Goal: Information Seeking & Learning: Learn about a topic

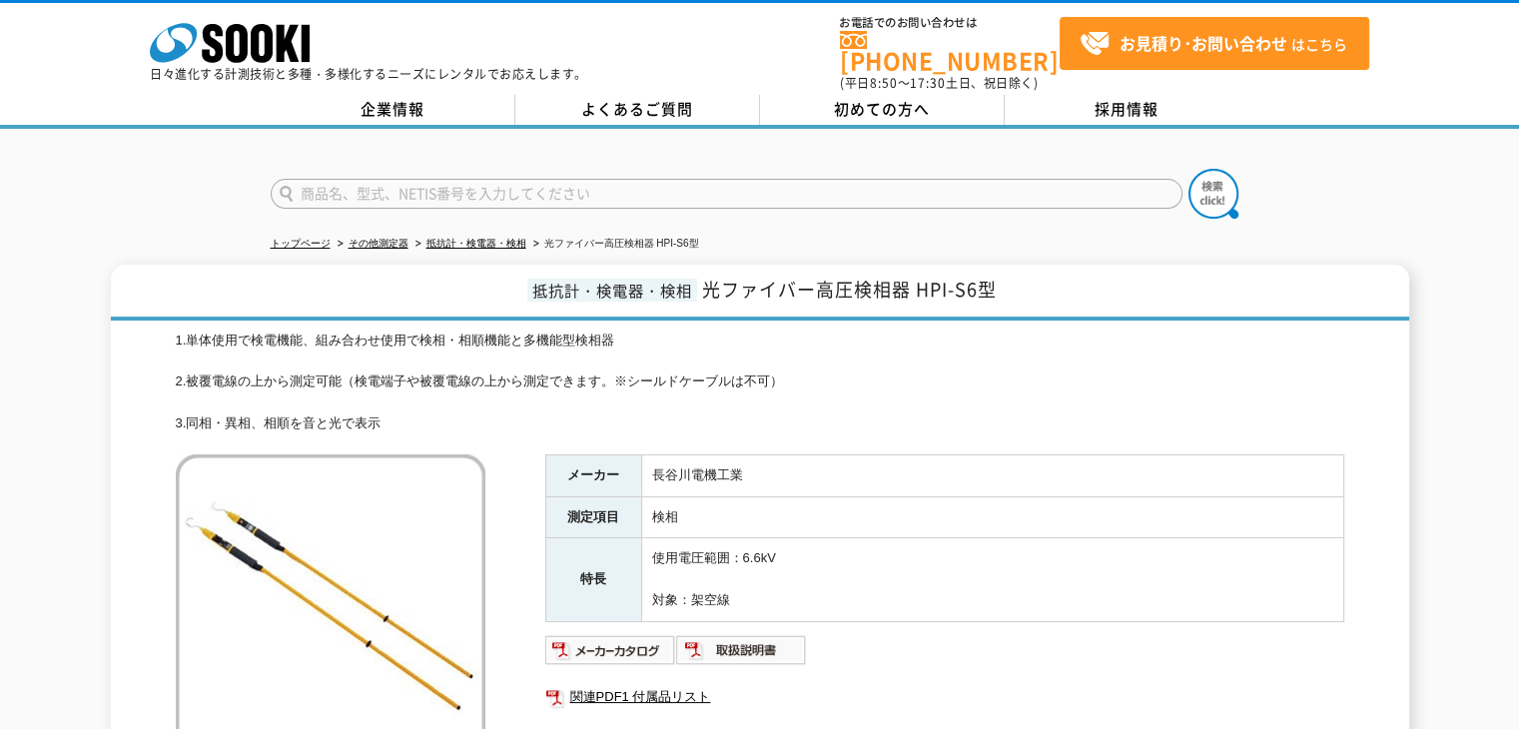
scroll to position [233, 0]
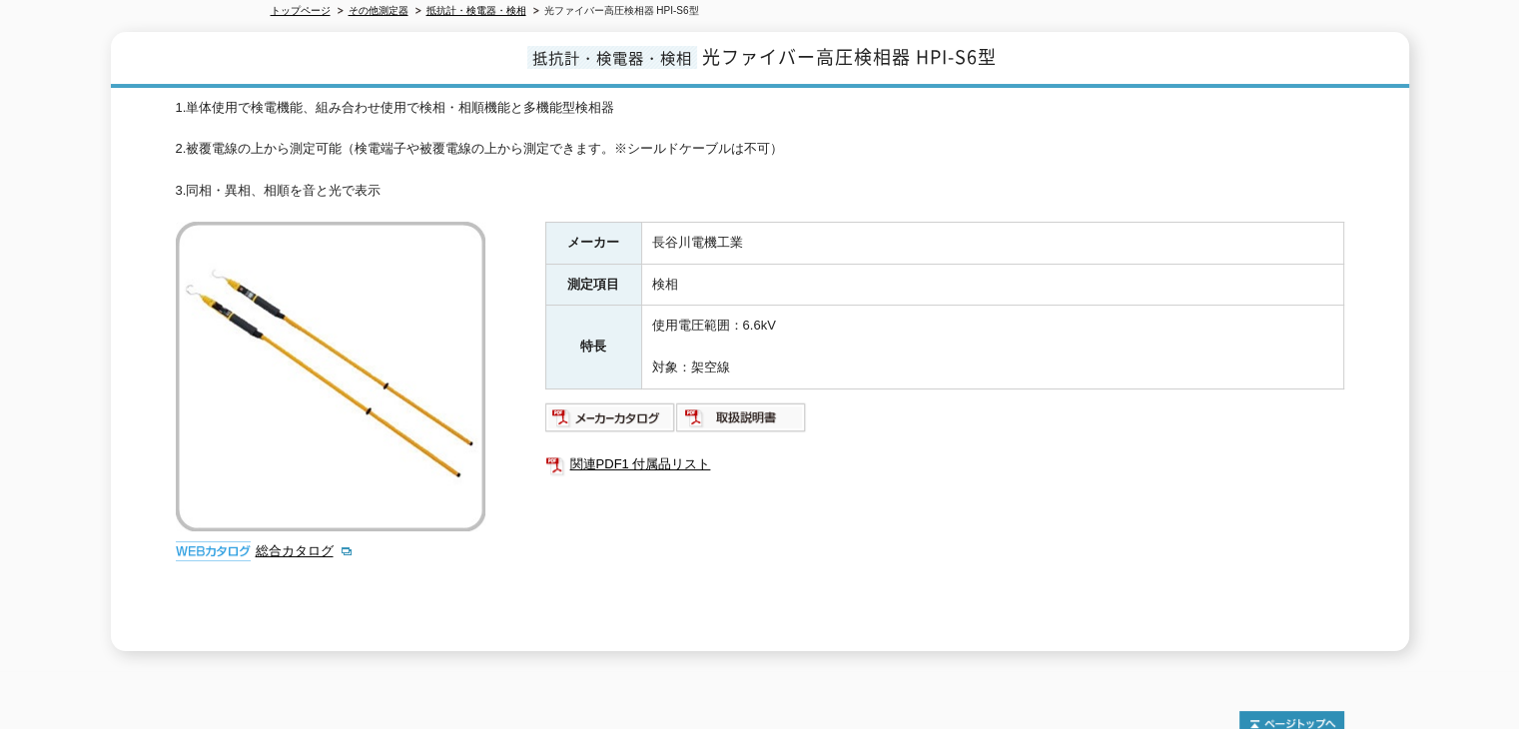
click at [352, 350] on img at bounding box center [331, 377] width 310 height 310
drag, startPoint x: 732, startPoint y: 353, endPoint x: 517, endPoint y: 204, distance: 261.3
click at [517, 204] on div "1.単体使用で検電機能、組み合わせ使用で検相・相順機能と多機能型検相器 2.被覆電線の上から測定可能（検電端子や被覆電線の上から測定できます。※シールドケーブ…" at bounding box center [760, 374] width 1169 height 553
drag, startPoint x: 531, startPoint y: 170, endPoint x: 523, endPoint y: 163, distance: 10.6
click at [530, 169] on div "1.単体使用で検電機能、組み合わせ使用で検相・相順機能と多機能型検相器 2.被覆電線の上から測定可能（検電端子や被覆電線の上から測定できます。※シールドケーブ…" at bounding box center [760, 150] width 1169 height 104
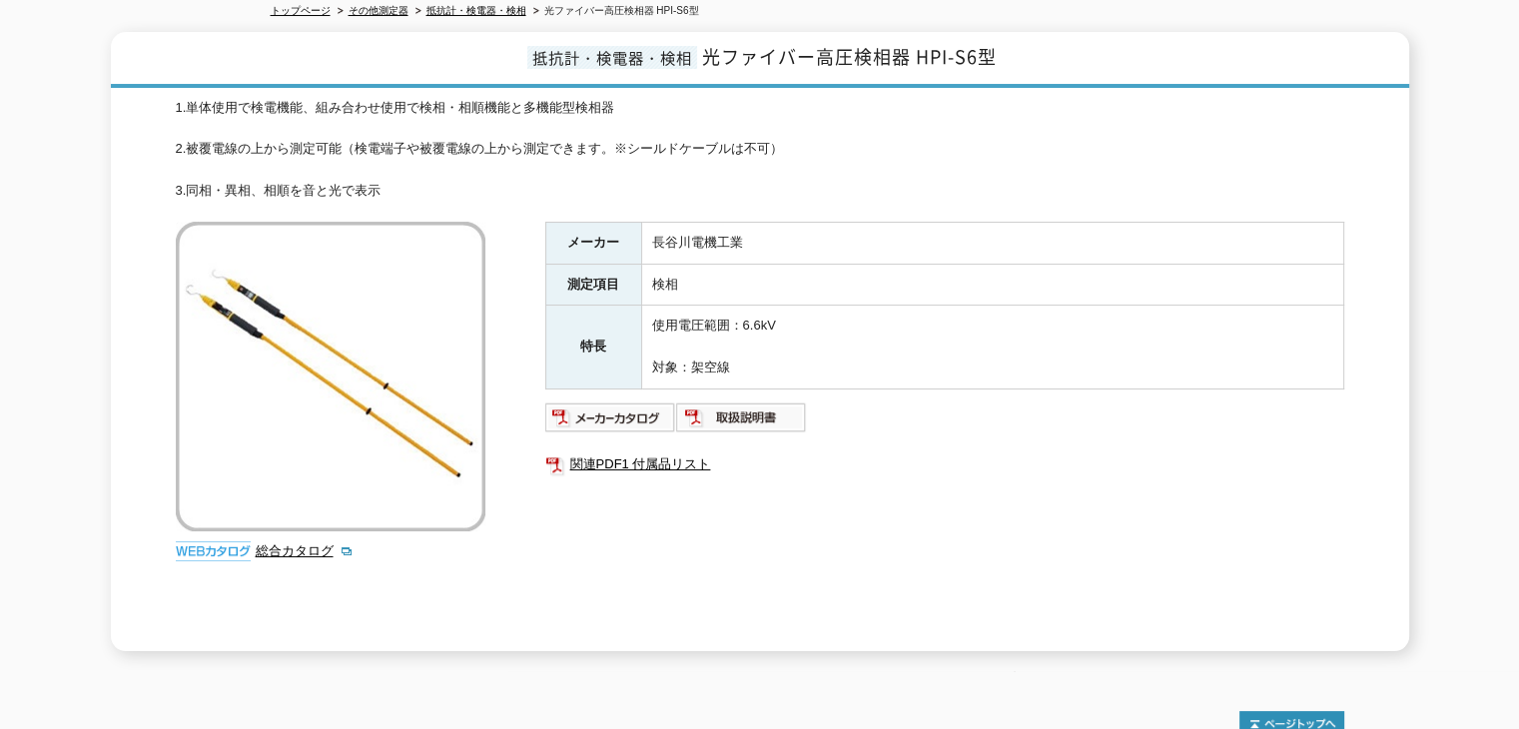
click at [308, 241] on img at bounding box center [331, 377] width 310 height 310
click at [352, 171] on div "1.単体使用で検電機能、組み合わせ使用で検相・相順機能と多機能型検相器 2.被覆電線の上から測定可能（検電端子や被覆電線の上から測定できます。※シールドケーブ…" at bounding box center [760, 150] width 1169 height 104
click at [268, 543] on link "総合カタログ" at bounding box center [305, 550] width 98 height 15
click at [412, 369] on img at bounding box center [331, 377] width 310 height 310
click at [362, 382] on img at bounding box center [331, 377] width 310 height 310
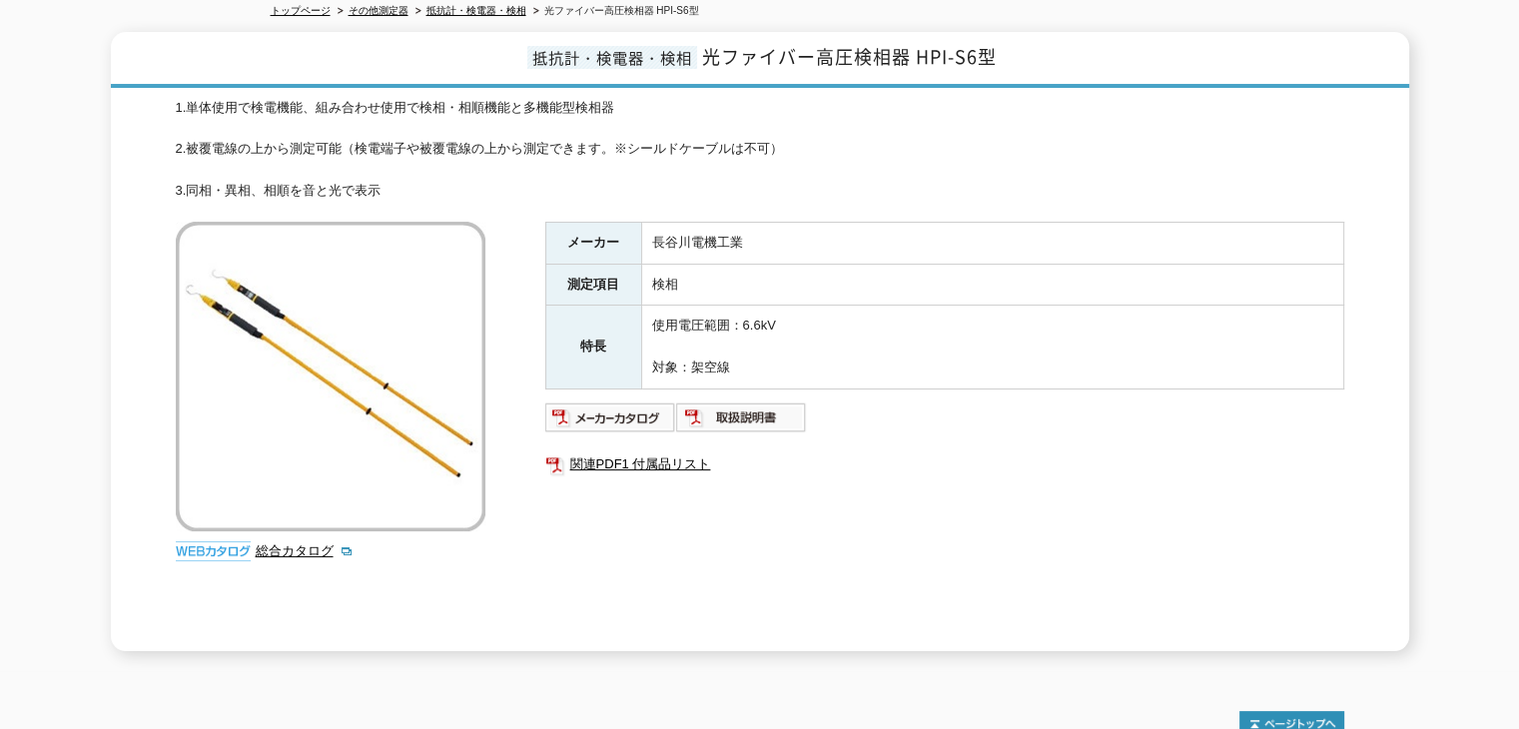
click at [240, 301] on img at bounding box center [331, 377] width 310 height 310
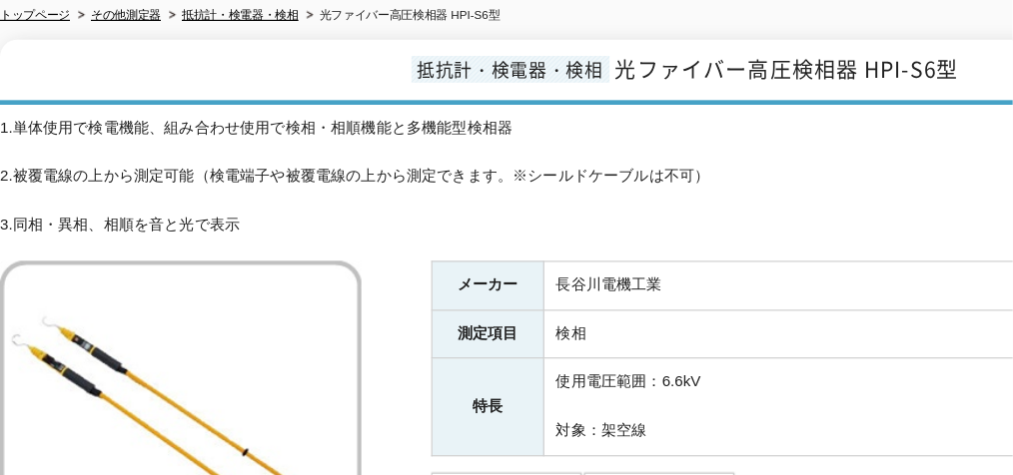
scroll to position [231, 0]
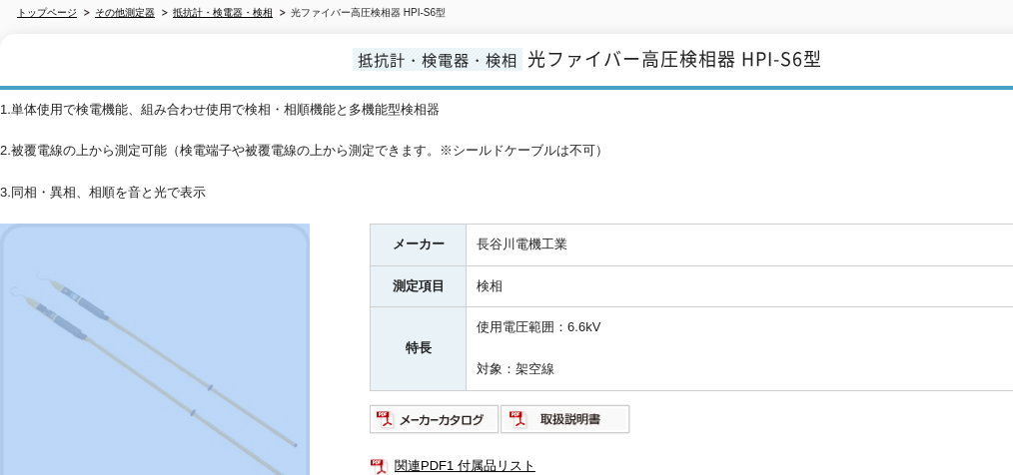
drag, startPoint x: 311, startPoint y: 247, endPoint x: 392, endPoint y: 226, distance: 83.6
click at [392, 226] on div "1.単体使用で検電機能、組み合わせ使用で検相・相順機能と多機能型検相器 2.被覆電線の上から測定可能（検電端子や被覆電線の上から測定できます。※シールドケーブ…" at bounding box center [584, 376] width 1169 height 553
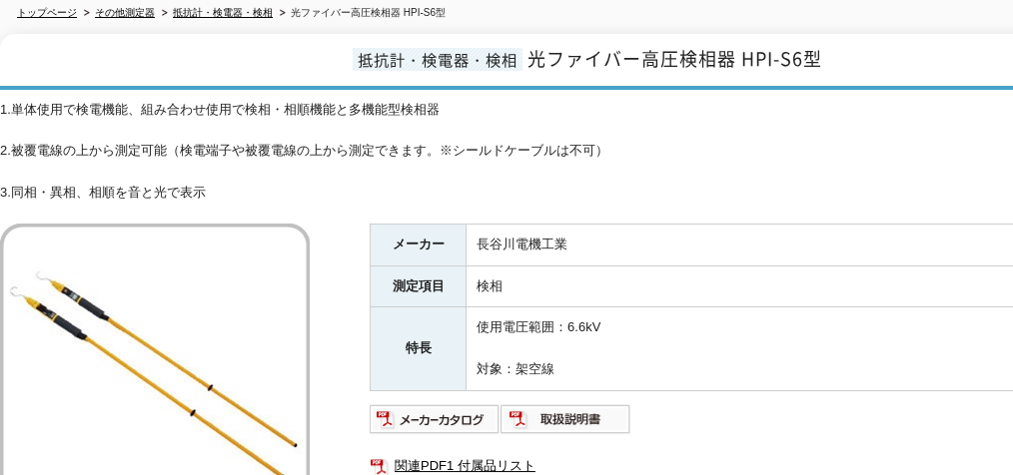
drag, startPoint x: 377, startPoint y: 202, endPoint x: 465, endPoint y: 182, distance: 91.1
click at [465, 182] on div "1.単体使用で検電機能、組み合わせ使用で検相・相順機能と多機能型検相器 2.被覆電線の上から測定可能（検電端子や被覆電線の上から測定できます。※シールドケーブ…" at bounding box center [584, 376] width 1169 height 553
drag, startPoint x: 400, startPoint y: 140, endPoint x: 500, endPoint y: 159, distance: 102.6
click at [500, 159] on div "1.単体使用で検電機能、組み合わせ使用で検相・相順機能と多機能型検相器 2.被覆電線の上から測定可能（検電端子や被覆電線の上から測定できます。※シールドケーブ…" at bounding box center [584, 152] width 1169 height 104
click at [286, 168] on div "1.単体使用で検電機能、組み合わせ使用で検相・相順機能と多機能型検相器 2.被覆電線の上から測定可能（検電端子や被覆電線の上から測定できます。※シールドケーブ…" at bounding box center [584, 152] width 1169 height 104
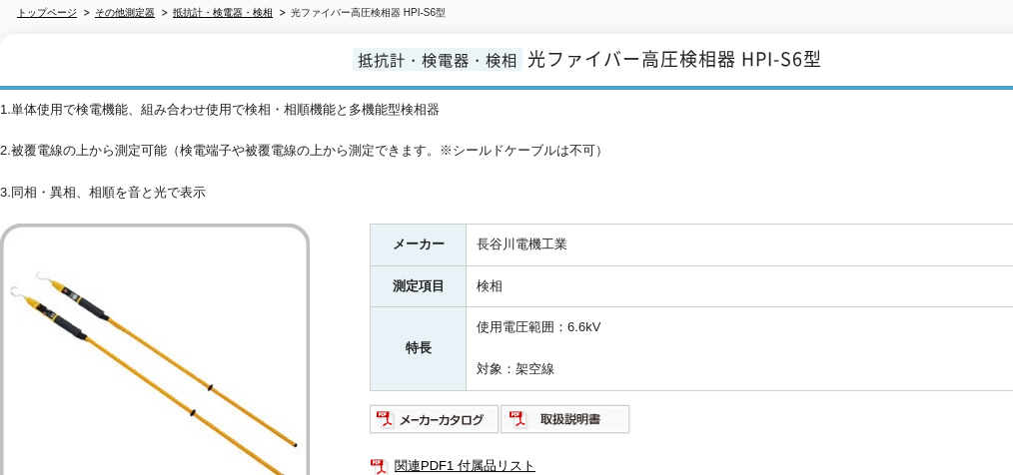
click at [75, 297] on img at bounding box center [155, 379] width 310 height 310
click at [557, 241] on td "長谷川電機工業" at bounding box center [817, 245] width 702 height 42
click at [535, 316] on td "使用電圧範囲：6.6kV 対象：架空線" at bounding box center [817, 349] width 702 height 83
click at [535, 351] on td "使用電圧範囲：6.6kV 対象：架空線" at bounding box center [817, 349] width 702 height 83
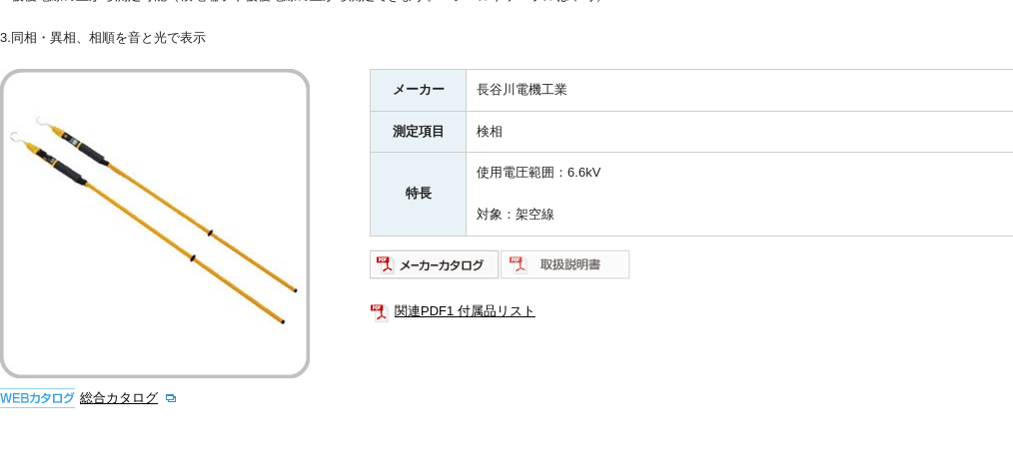
click at [575, 250] on img at bounding box center [565, 265] width 131 height 32
